Goal: Find specific page/section: Find specific page/section

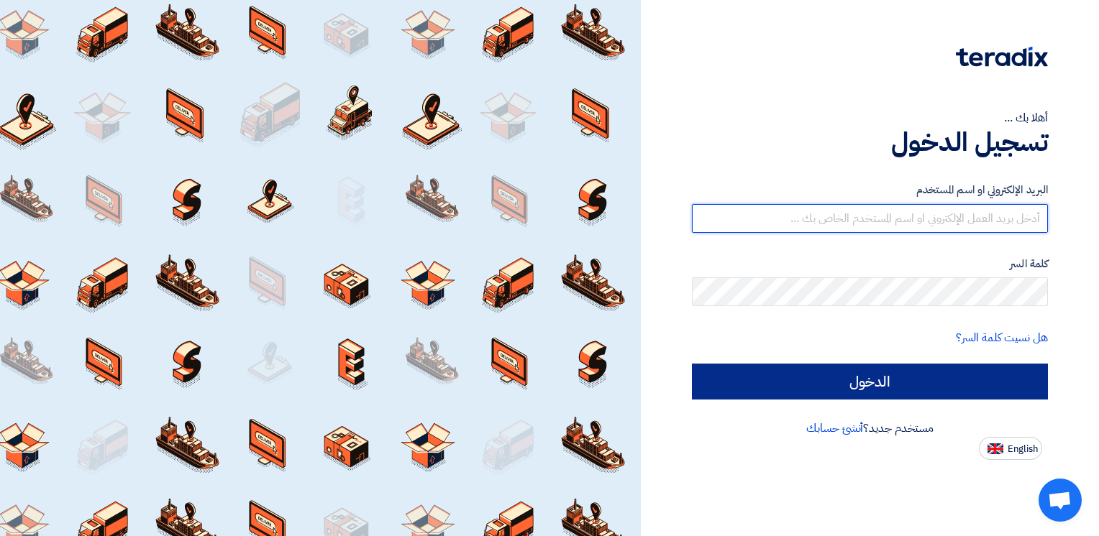
type input "[PERSON_NAME][EMAIL_ADDRESS][PERSON_NAME][DOMAIN_NAME]"
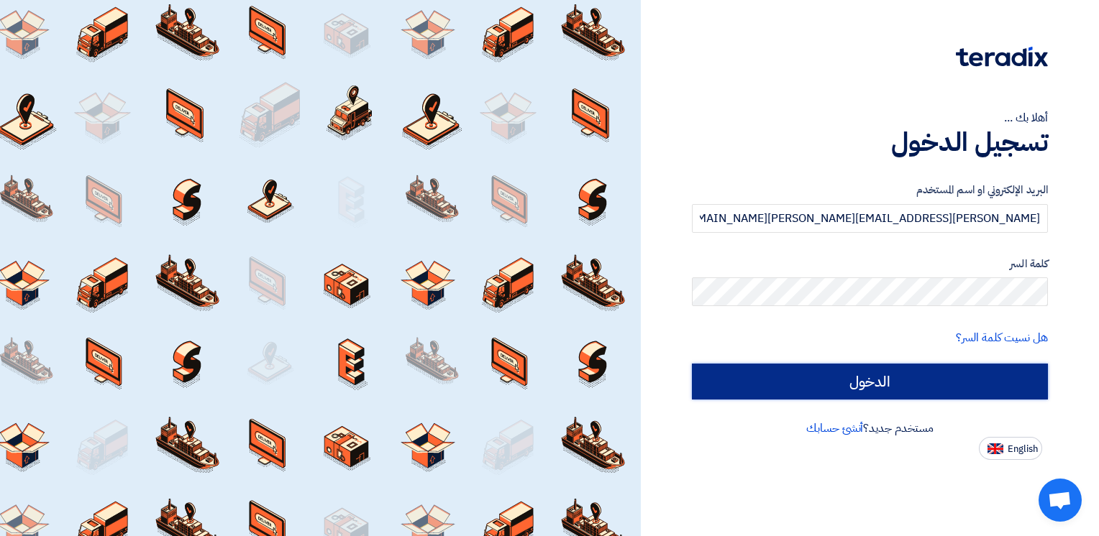
click at [849, 393] on input "الدخول" at bounding box center [870, 382] width 356 height 36
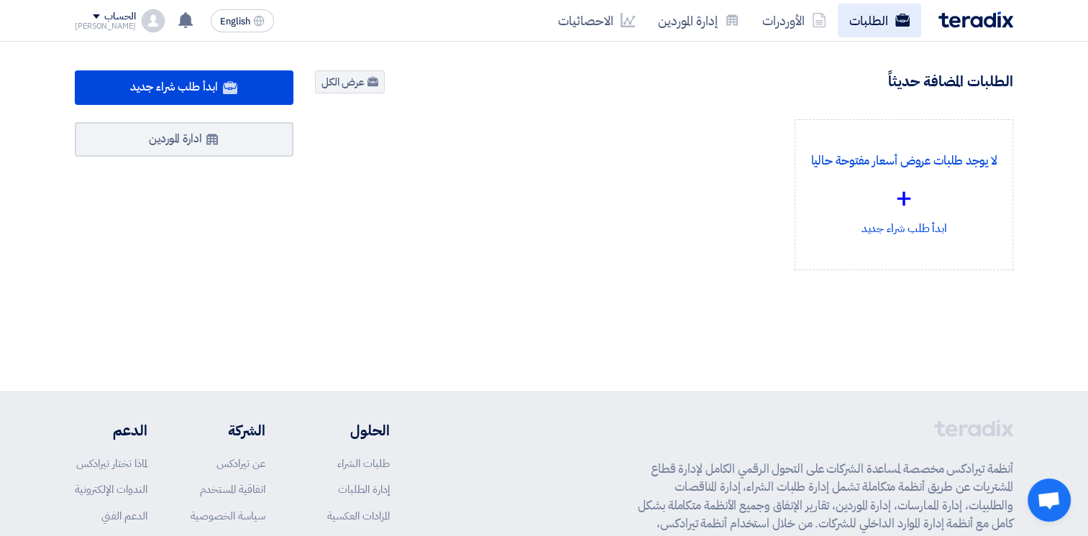
click at [879, 19] on link "الطلبات" at bounding box center [879, 21] width 83 height 34
